Goal: Task Accomplishment & Management: Manage account settings

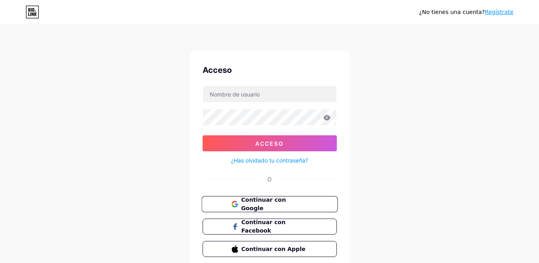
click at [253, 207] on font "Continuar con Google" at bounding box center [263, 203] width 45 height 15
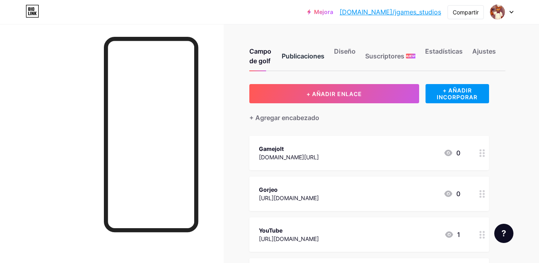
click at [305, 62] on div "Publicaciones" at bounding box center [303, 58] width 43 height 24
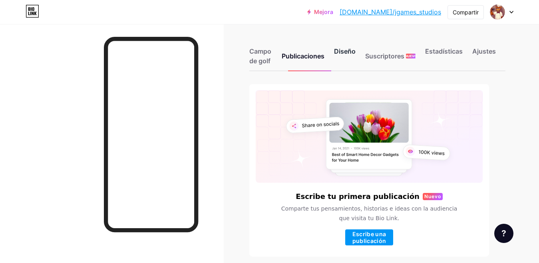
click at [347, 48] on font "Diseño" at bounding box center [345, 51] width 22 height 8
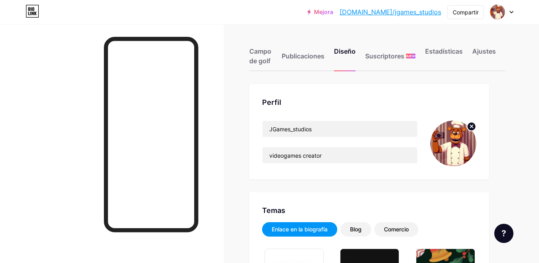
type input "#000000"
click at [451, 138] on img at bounding box center [454, 143] width 46 height 46
click at [454, 149] on img at bounding box center [454, 143] width 46 height 46
click at [473, 125] on icon at bounding box center [472, 126] width 3 height 3
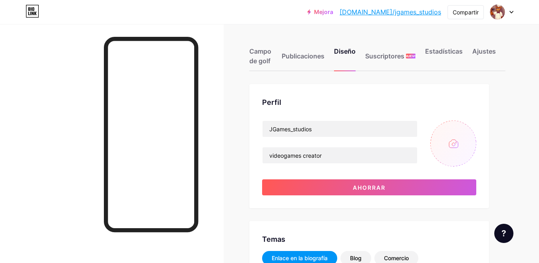
click at [463, 145] on input "file" at bounding box center [454, 143] width 46 height 46
type input "C:\fakepath\logo_jota.png"
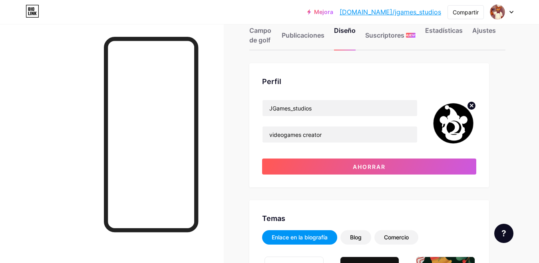
scroll to position [80, 0]
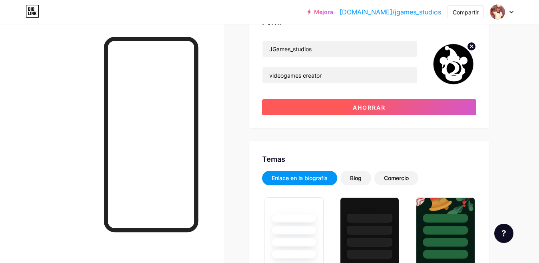
click at [373, 108] on font "Ahorrar" at bounding box center [369, 107] width 33 height 7
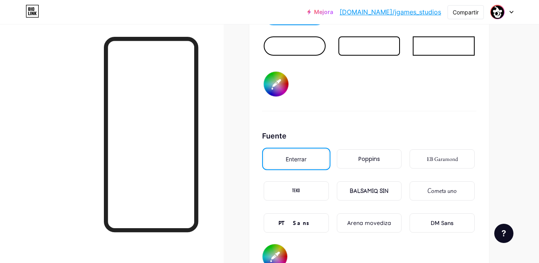
scroll to position [999, 0]
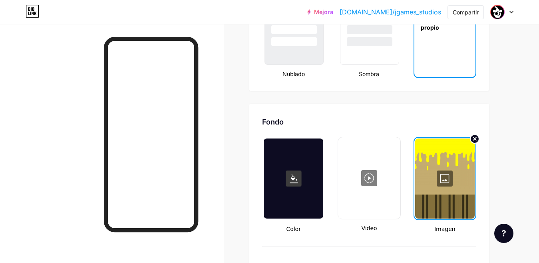
click at [448, 179] on div at bounding box center [445, 178] width 60 height 80
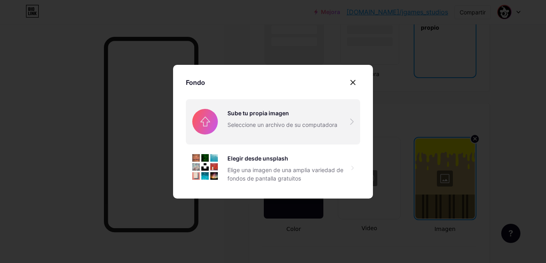
click at [267, 124] on input "file" at bounding box center [273, 121] width 174 height 45
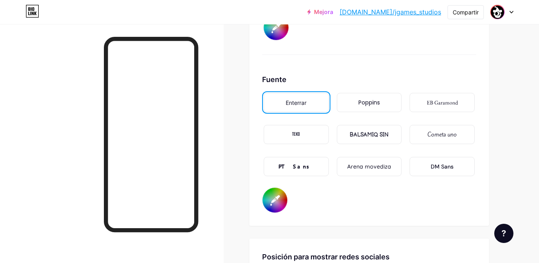
scroll to position [1359, 0]
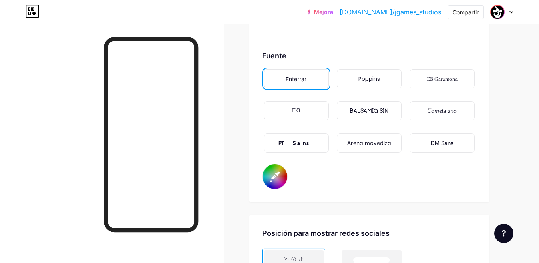
click at [273, 172] on input "#000000" at bounding box center [275, 176] width 25 height 25
type input "#5e5e5e"
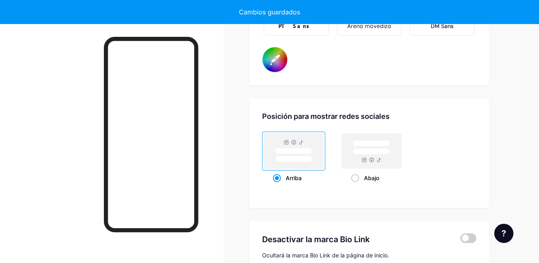
scroll to position [1479, 0]
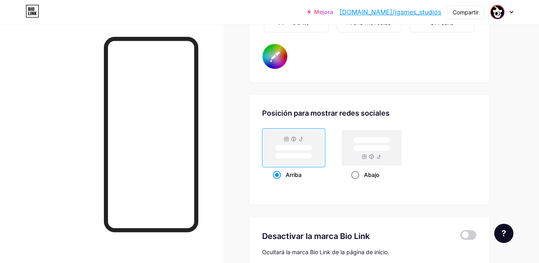
click at [352, 174] on span at bounding box center [355, 175] width 8 height 8
click at [352, 182] on input "Abajo" at bounding box center [353, 184] width 5 height 5
radio input "true"
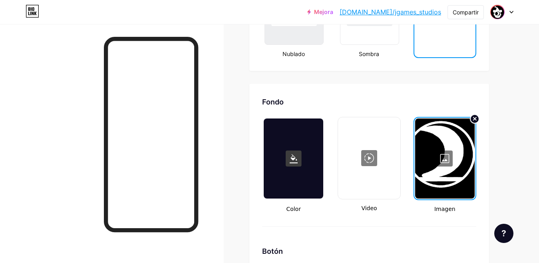
scroll to position [0, 0]
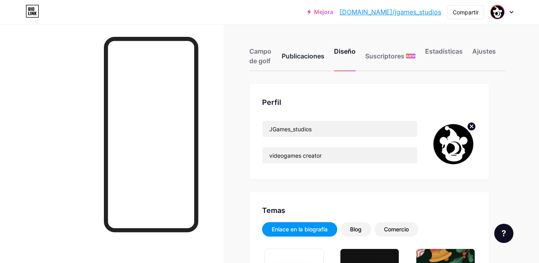
click at [290, 57] on font "Publicaciones" at bounding box center [303, 56] width 43 height 8
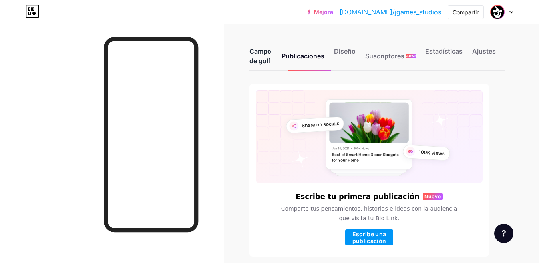
click at [259, 53] on font "Campo de golf" at bounding box center [260, 56] width 22 height 18
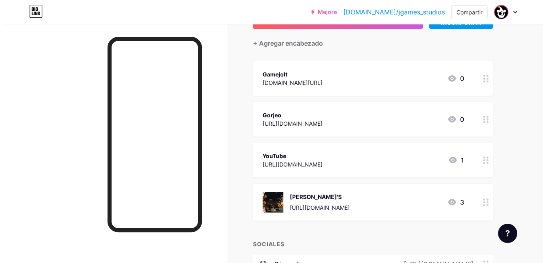
scroll to position [80, 0]
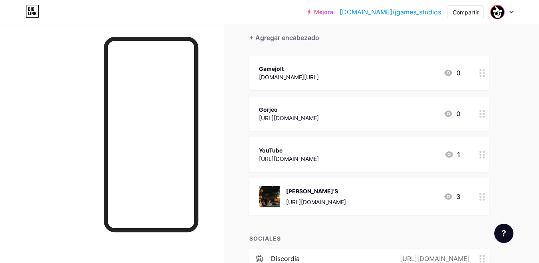
click at [310, 117] on font "[URL][DOMAIN_NAME]" at bounding box center [289, 117] width 60 height 7
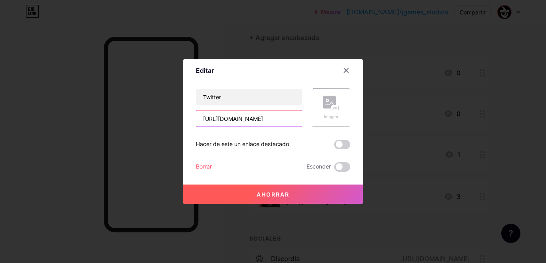
drag, startPoint x: 293, startPoint y: 120, endPoint x: 197, endPoint y: 124, distance: 96.0
click at [197, 124] on input "[URL][DOMAIN_NAME]" at bounding box center [249, 118] width 106 height 16
drag, startPoint x: 223, startPoint y: 99, endPoint x: 201, endPoint y: 98, distance: 22.0
click at [201, 98] on input "Twitter" at bounding box center [249, 97] width 106 height 16
click at [203, 100] on input "Dvinart" at bounding box center [249, 97] width 106 height 16
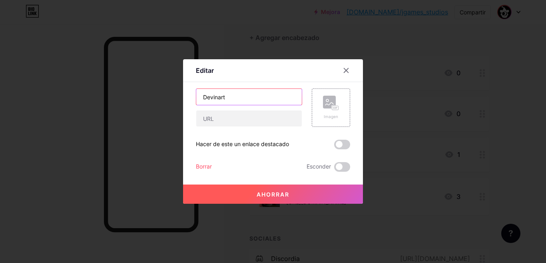
click at [212, 97] on input "Devinart" at bounding box center [249, 97] width 106 height 16
click at [218, 100] on input "Devianart" at bounding box center [249, 97] width 106 height 16
type input "DeviantArt"
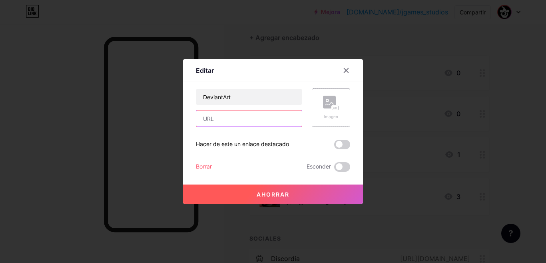
click at [211, 122] on input "text" at bounding box center [249, 118] width 106 height 16
paste input "[URL][DOMAIN_NAME]"
type input "[URL][DOMAIN_NAME]"
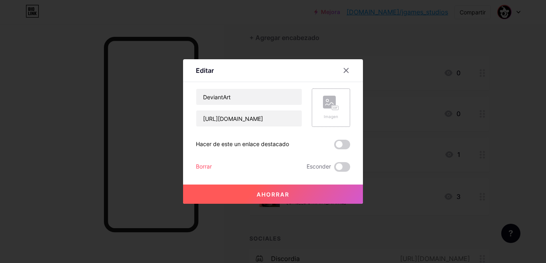
click at [318, 114] on div "Imagen" at bounding box center [331, 107] width 38 height 38
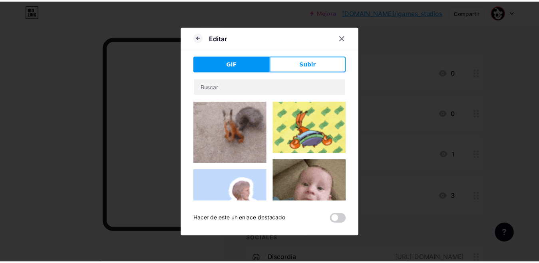
scroll to position [40, 0]
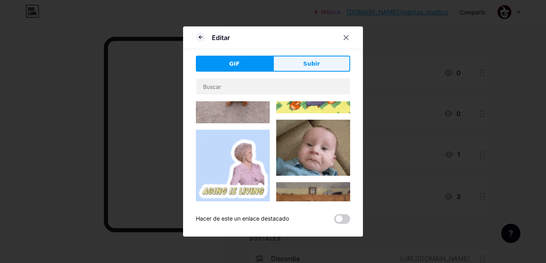
click at [306, 59] on button "Subir" at bounding box center [311, 64] width 77 height 16
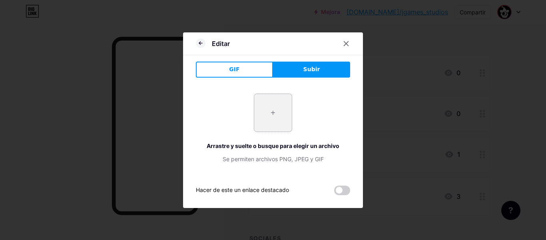
click at [267, 116] on input "file" at bounding box center [273, 113] width 38 height 38
type input "C:\fakepath\images.png"
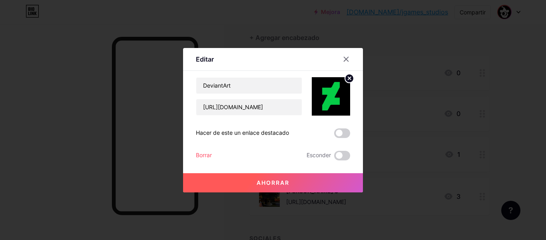
click at [264, 186] on button "Ahorrar" at bounding box center [273, 182] width 180 height 19
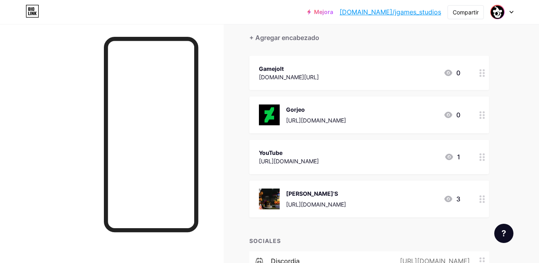
click at [437, 67] on div "Gamejolt [DOMAIN_NAME][URL] 0" at bounding box center [359, 73] width 201 height 18
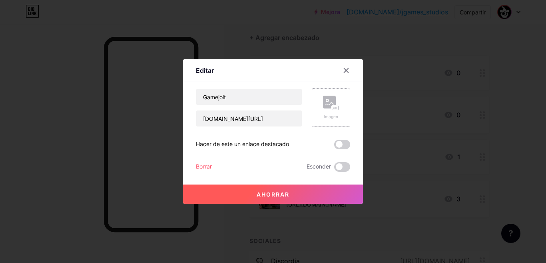
click at [323, 103] on rect at bounding box center [329, 102] width 13 height 13
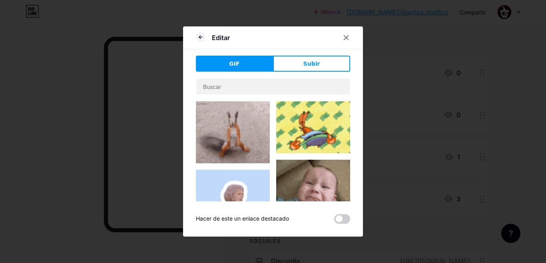
click at [307, 54] on div "Editar GIF Subir Contenido YouTube Reproduce videos de YouTube sin salir de tu …" at bounding box center [273, 131] width 180 height 210
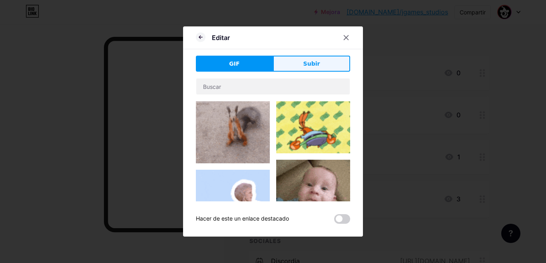
click at [312, 67] on font "Subir" at bounding box center [311, 63] width 17 height 6
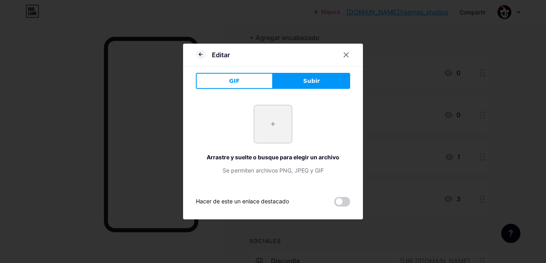
click at [275, 128] on input "file" at bounding box center [273, 124] width 38 height 38
type input "C:\fakepath\logo_jota.png"
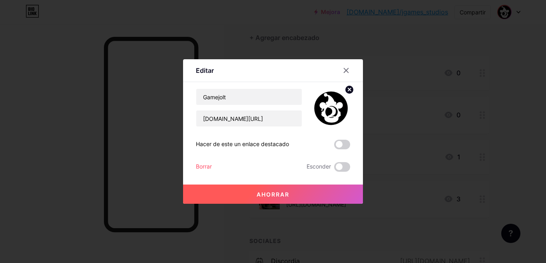
click at [310, 187] on button "Ahorrar" at bounding box center [273, 193] width 180 height 19
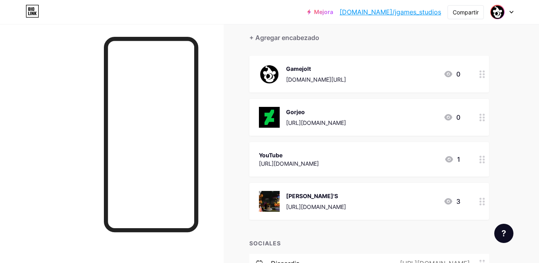
click at [475, 161] on div "YouTube [URL][DOMAIN_NAME] 1" at bounding box center [369, 159] width 240 height 34
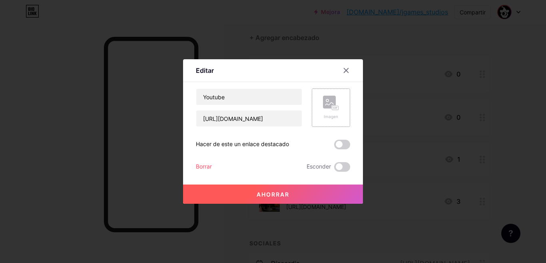
click at [312, 109] on div "Imagen" at bounding box center [331, 107] width 38 height 38
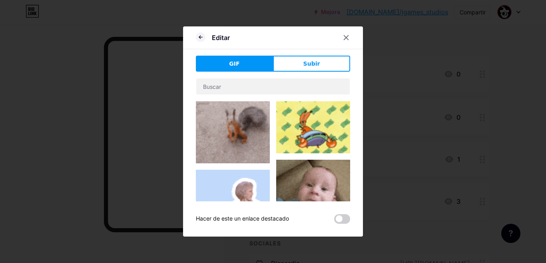
click at [307, 55] on div "Editar GIF Subir Contenido YouTube Reproduce videos de YouTube sin salir de tu …" at bounding box center [273, 131] width 180 height 210
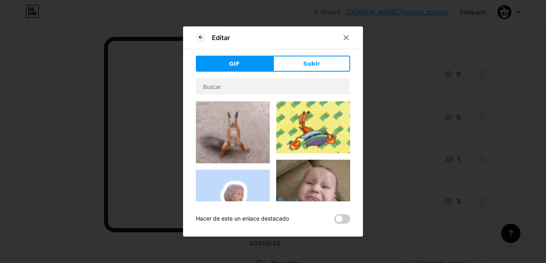
click at [309, 60] on font "Subir" at bounding box center [311, 63] width 17 height 6
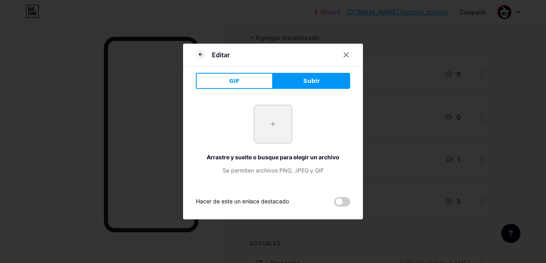
click at [285, 118] on input "file" at bounding box center [273, 124] width 38 height 38
type input "C:\fakepath\Diseño sin título.png"
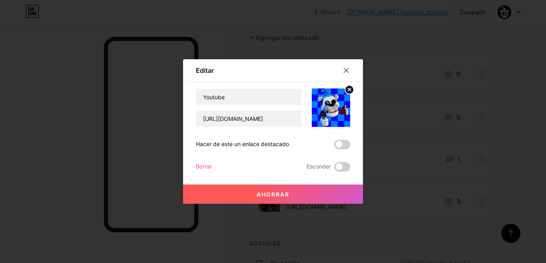
click at [297, 190] on button "Ahorrar" at bounding box center [273, 193] width 180 height 19
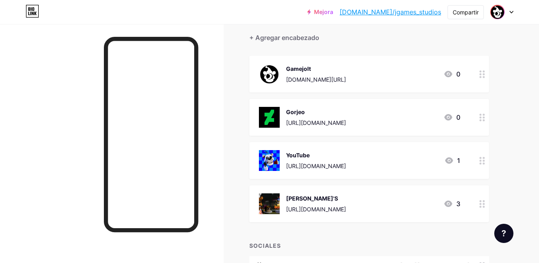
click at [309, 199] on font "[PERSON_NAME]'S" at bounding box center [312, 198] width 52 height 7
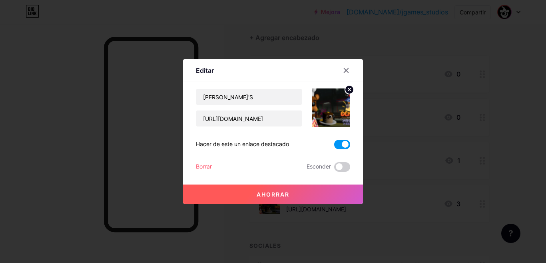
click at [329, 117] on img at bounding box center [331, 107] width 38 height 38
click at [245, 101] on input "[PERSON_NAME]'S" at bounding box center [249, 97] width 106 height 16
type input "[PERSON_NAME]'S Welcome-Home"
click at [345, 92] on circle at bounding box center [349, 89] width 9 height 9
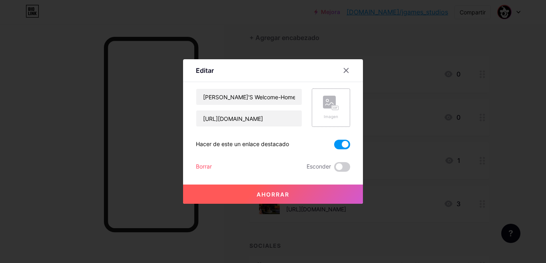
click at [327, 107] on rect at bounding box center [329, 102] width 13 height 13
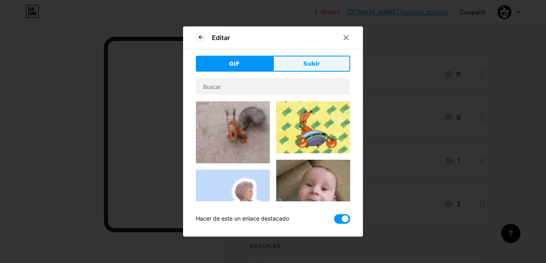
click at [305, 59] on button "Subir" at bounding box center [311, 64] width 77 height 16
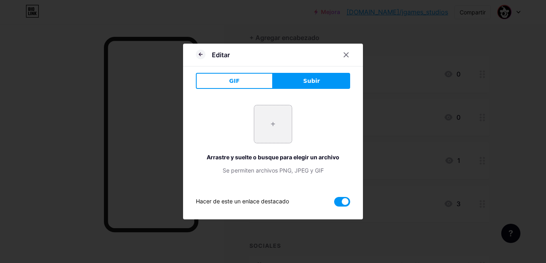
click at [284, 120] on input "file" at bounding box center [273, 124] width 38 height 38
type input "C:\fakepath\Diseño sin título.png"
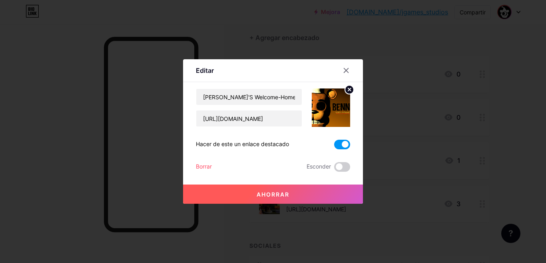
click at [298, 194] on button "Ahorrar" at bounding box center [273, 193] width 180 height 19
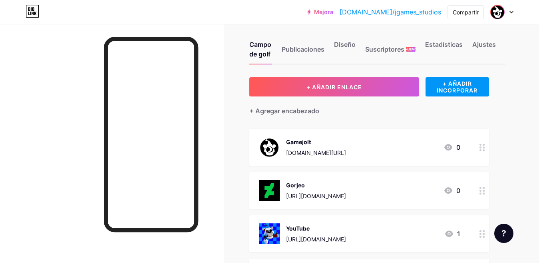
scroll to position [0, 0]
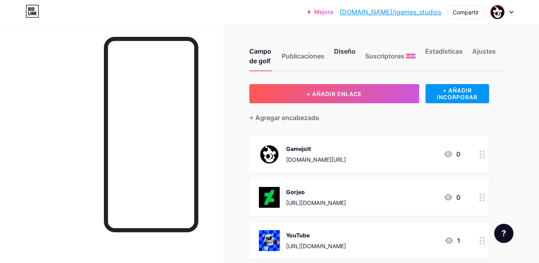
click at [348, 53] on font "Diseño" at bounding box center [345, 51] width 22 height 8
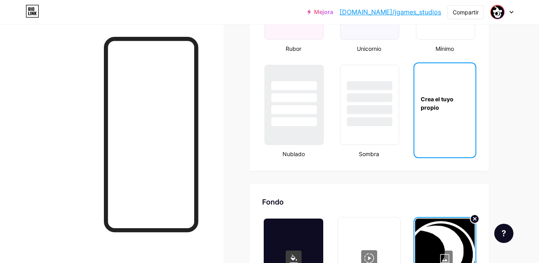
scroll to position [959, 0]
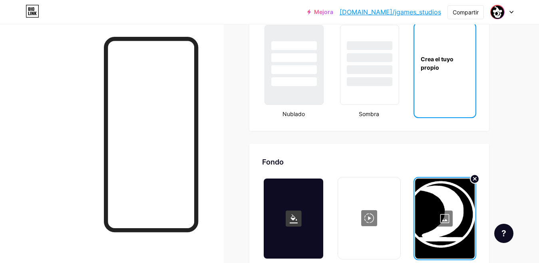
click at [449, 215] on div at bounding box center [445, 218] width 60 height 80
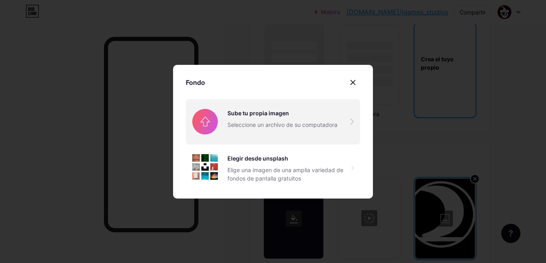
click at [275, 123] on input "file" at bounding box center [273, 121] width 174 height 45
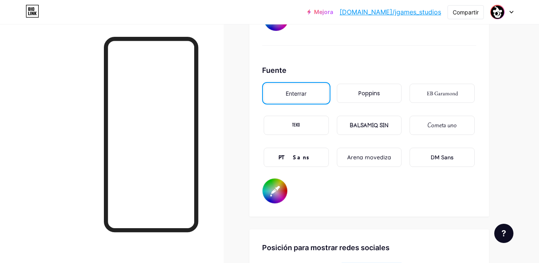
scroll to position [1399, 0]
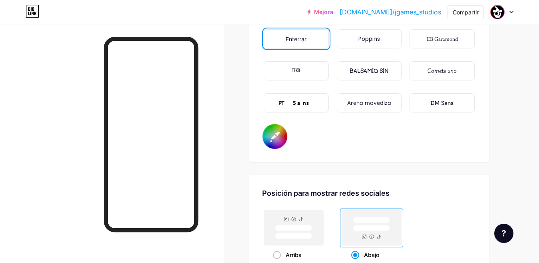
click at [273, 142] on input "#5e5e5e" at bounding box center [275, 136] width 25 height 25
type input "#ffffff"
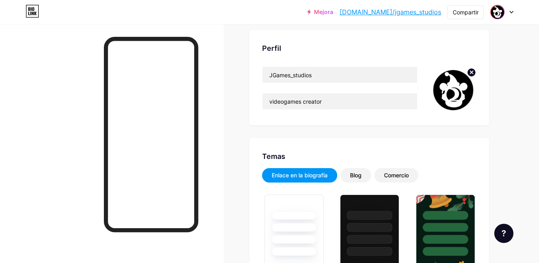
scroll to position [40, 0]
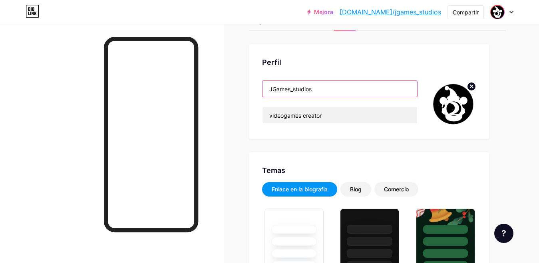
drag, startPoint x: 326, startPoint y: 90, endPoint x: 295, endPoint y: 89, distance: 31.6
click at [295, 89] on input "JGames_studios" at bounding box center [340, 89] width 155 height 16
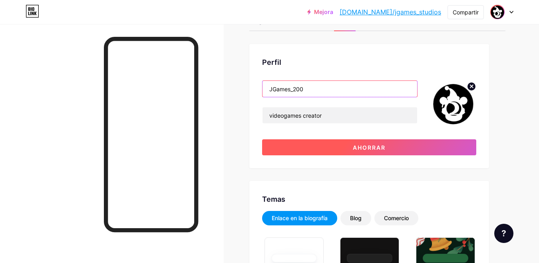
type input "JGames_200"
click at [339, 146] on button "Ahorrar" at bounding box center [369, 147] width 214 height 16
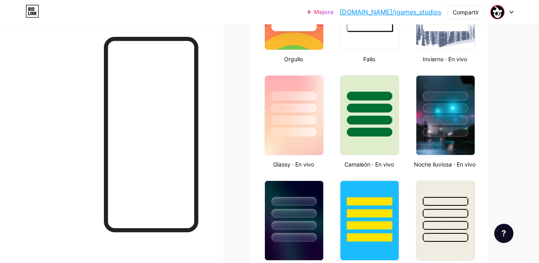
scroll to position [0, 0]
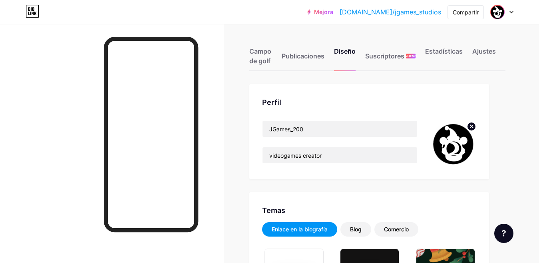
drag, startPoint x: 369, startPoint y: 12, endPoint x: 370, endPoint y: 17, distance: 4.5
click at [370, 17] on div "Mejora [DOMAIN_NAME]/jgames... [DOMAIN_NAME]/jgames_studios" at bounding box center [374, 12] width 134 height 14
click at [465, 16] on div "Compartir" at bounding box center [466, 12] width 26 height 8
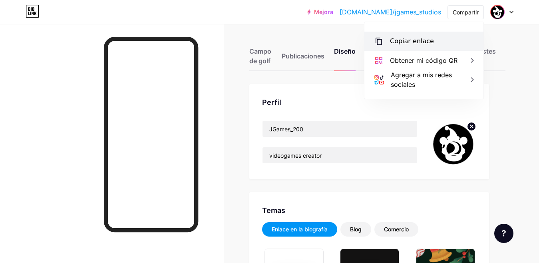
click at [422, 43] on font "Copiar enlace" at bounding box center [412, 41] width 44 height 8
click at [403, 41] on font "Copiar enlace" at bounding box center [412, 41] width 44 height 8
drag, startPoint x: 424, startPoint y: 41, endPoint x: 213, endPoint y: 70, distance: 213.1
click at [213, 70] on div at bounding box center [112, 155] width 224 height 263
